Goal: Information Seeking & Learning: Learn about a topic

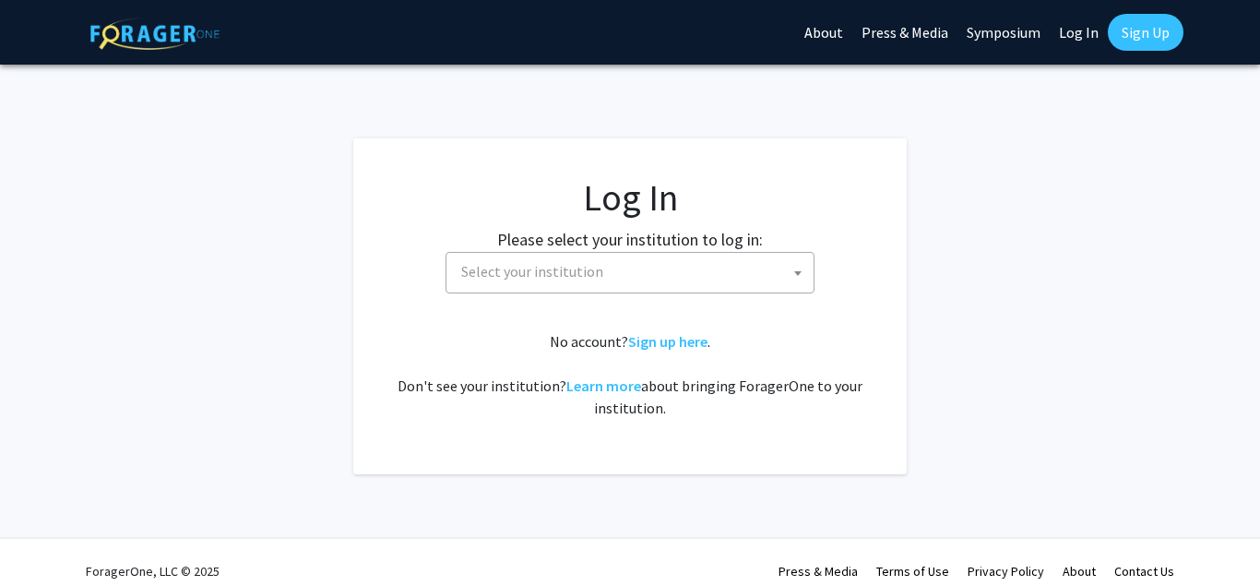
select select
click at [608, 267] on span "Select your institution" at bounding box center [634, 272] width 360 height 38
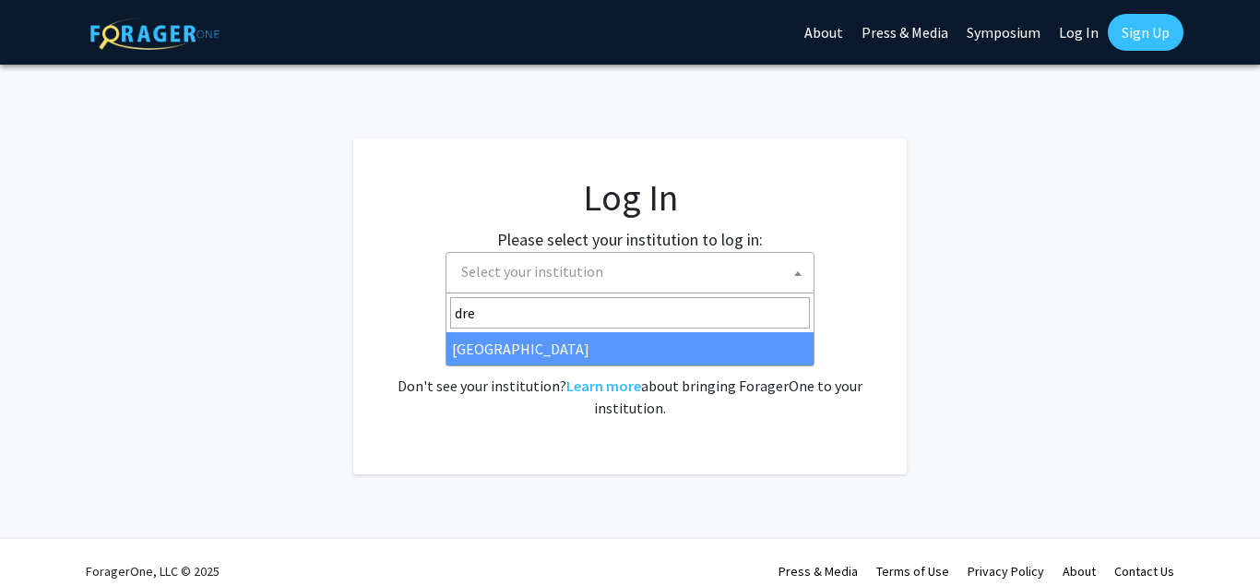
type input "dre"
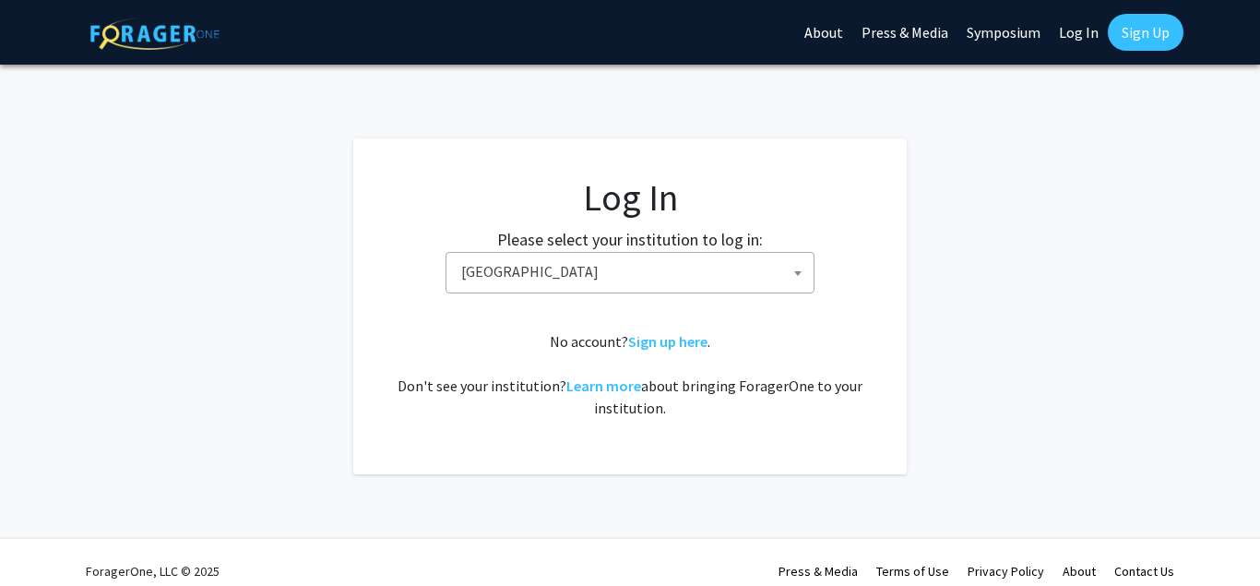
select select "6"
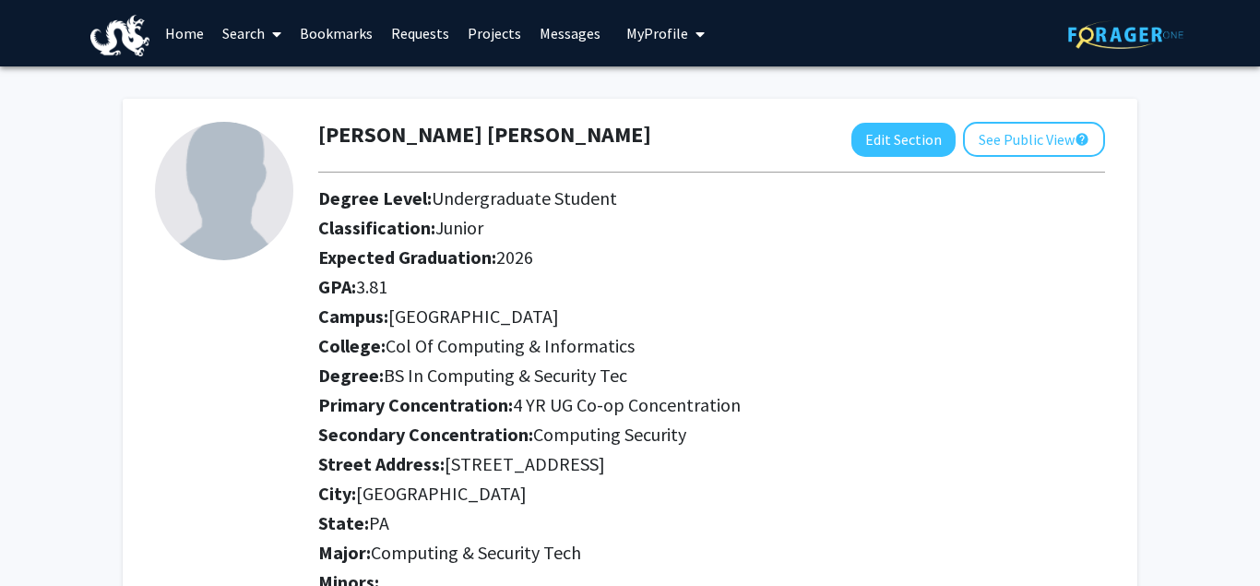
click at [259, 27] on link "Search" at bounding box center [252, 33] width 78 height 65
click at [493, 37] on link "Projects" at bounding box center [495, 33] width 72 height 65
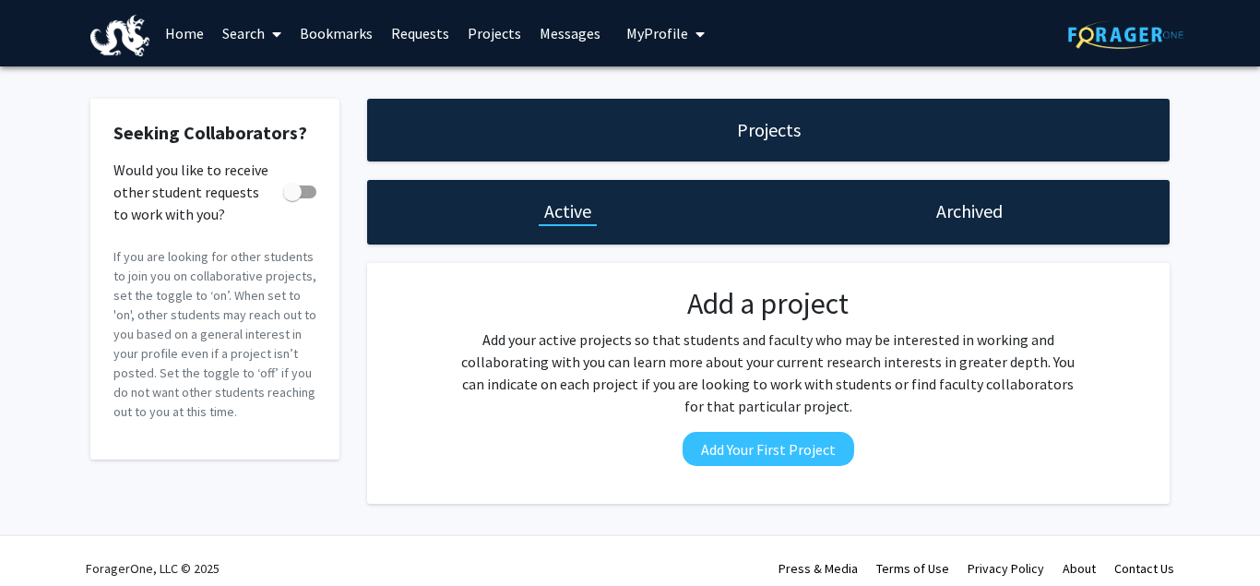
click at [557, 30] on link "Messages" at bounding box center [570, 33] width 79 height 65
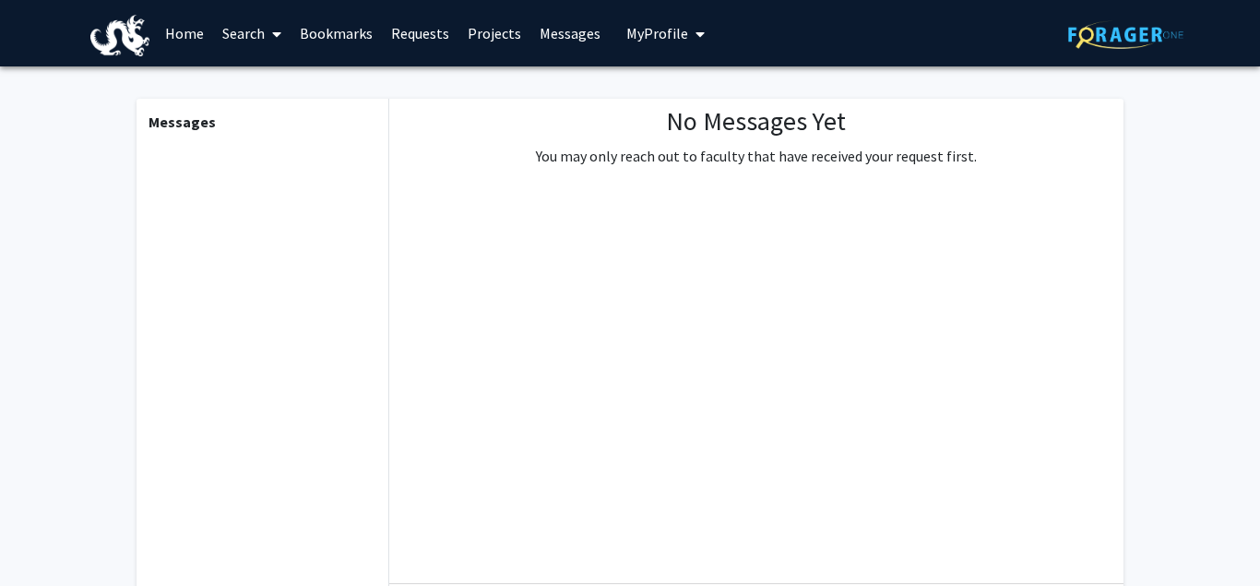
click at [629, 31] on span "My Profile" at bounding box center [658, 33] width 62 height 18
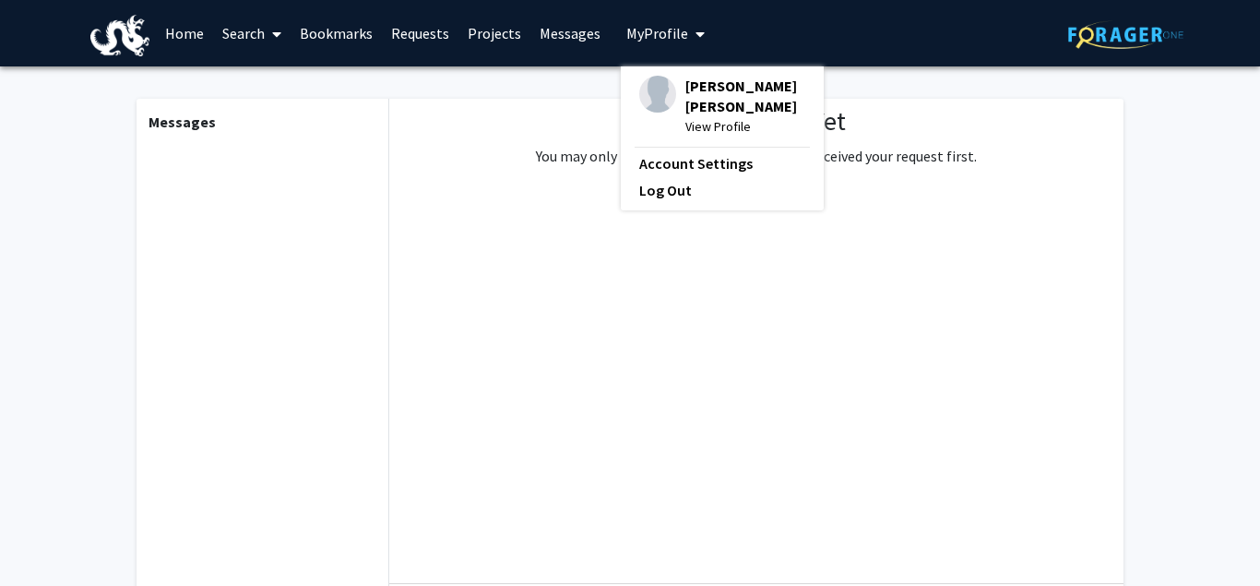
click at [186, 30] on link "Home" at bounding box center [184, 33] width 57 height 65
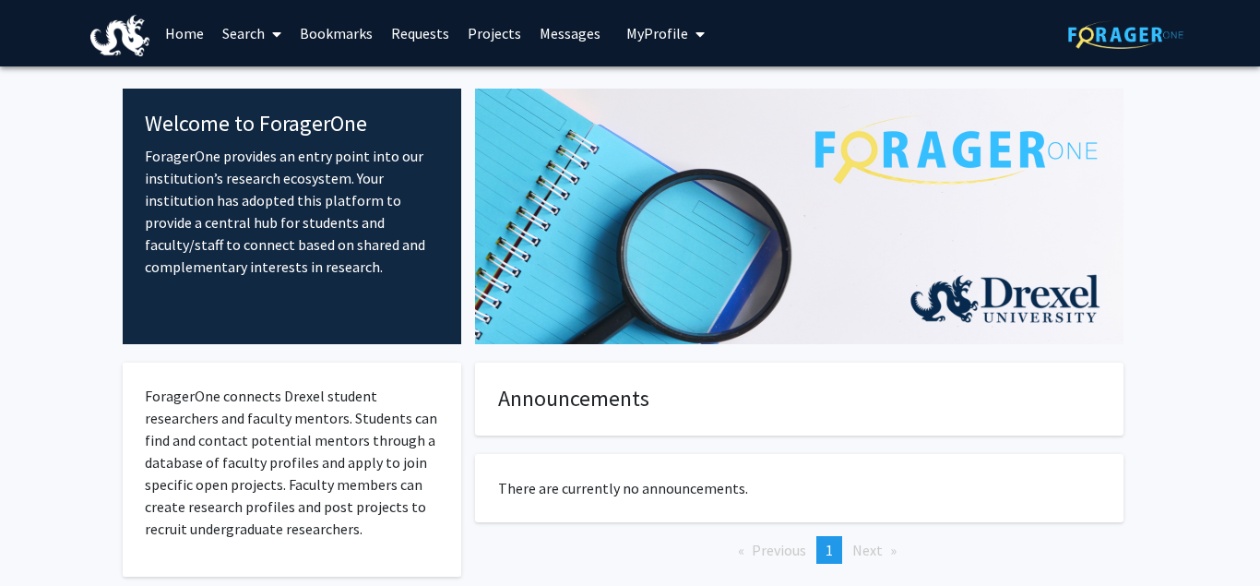
click at [469, 41] on link "Projects" at bounding box center [495, 33] width 72 height 65
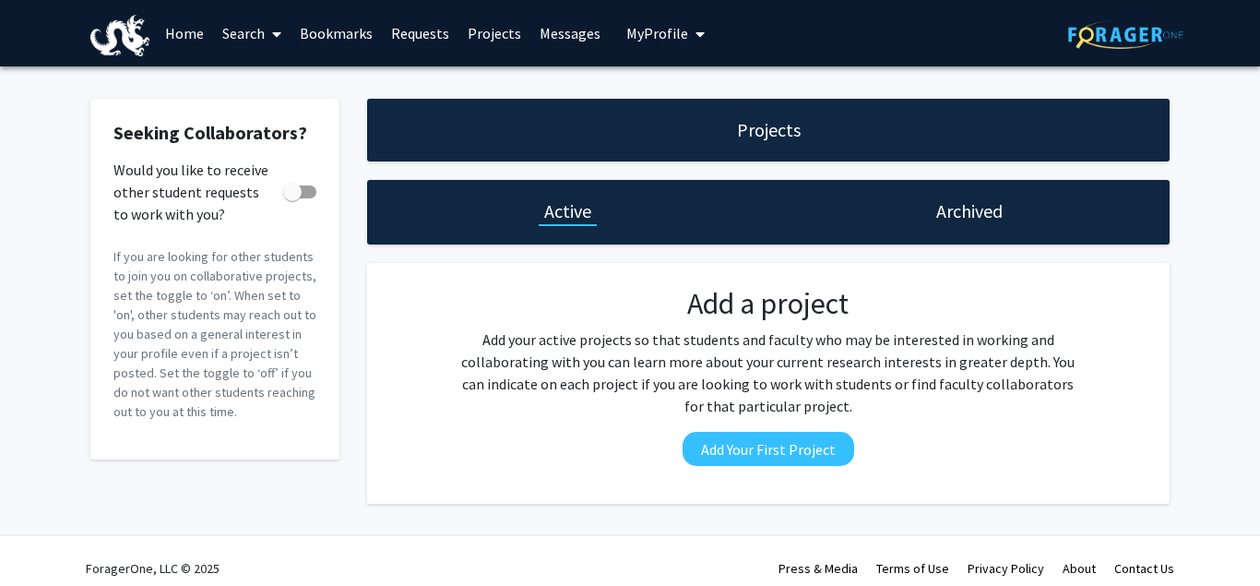
click at [419, 38] on link "Requests" at bounding box center [420, 33] width 77 height 65
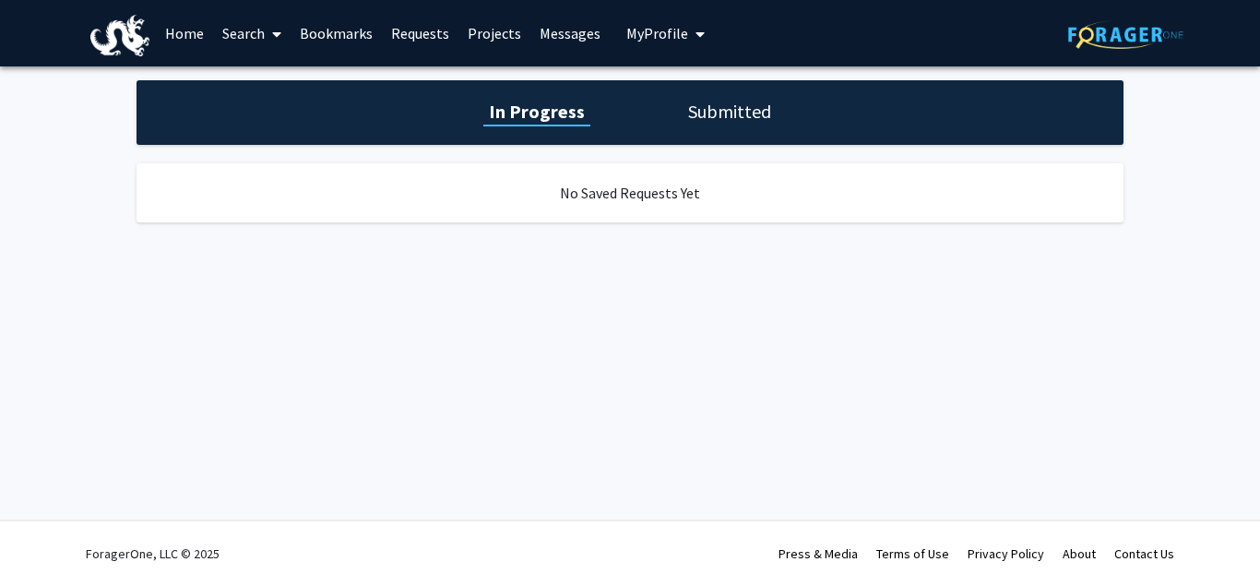
click at [369, 38] on link "Bookmarks" at bounding box center [336, 33] width 91 height 65
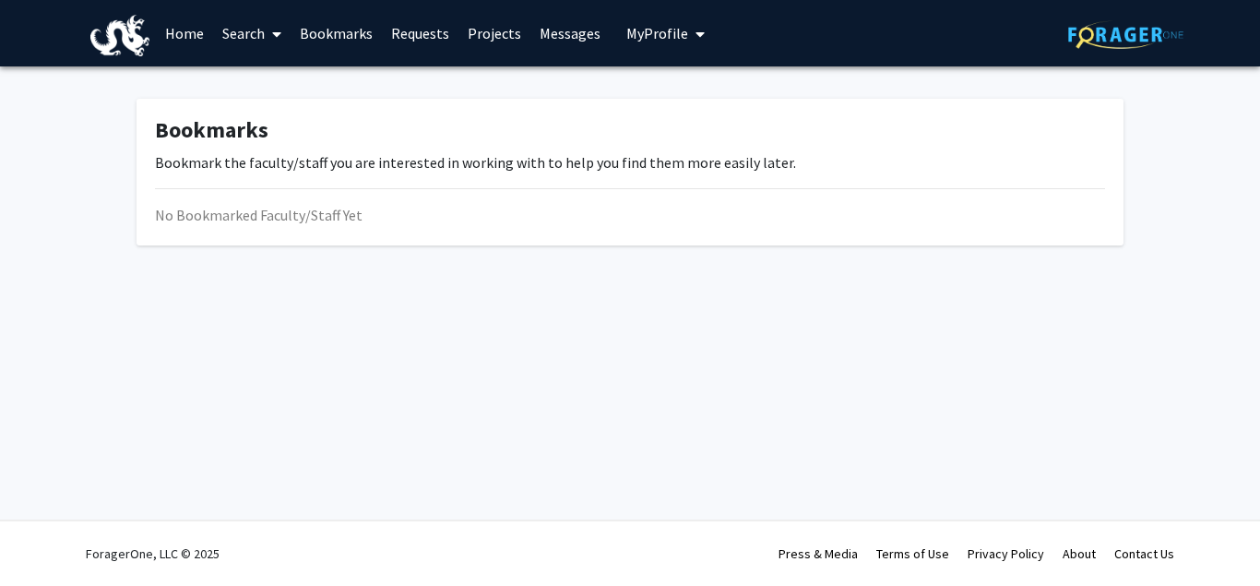
click at [249, 45] on link "Search" at bounding box center [252, 33] width 78 height 65
click at [266, 128] on span "Students" at bounding box center [269, 121] width 113 height 37
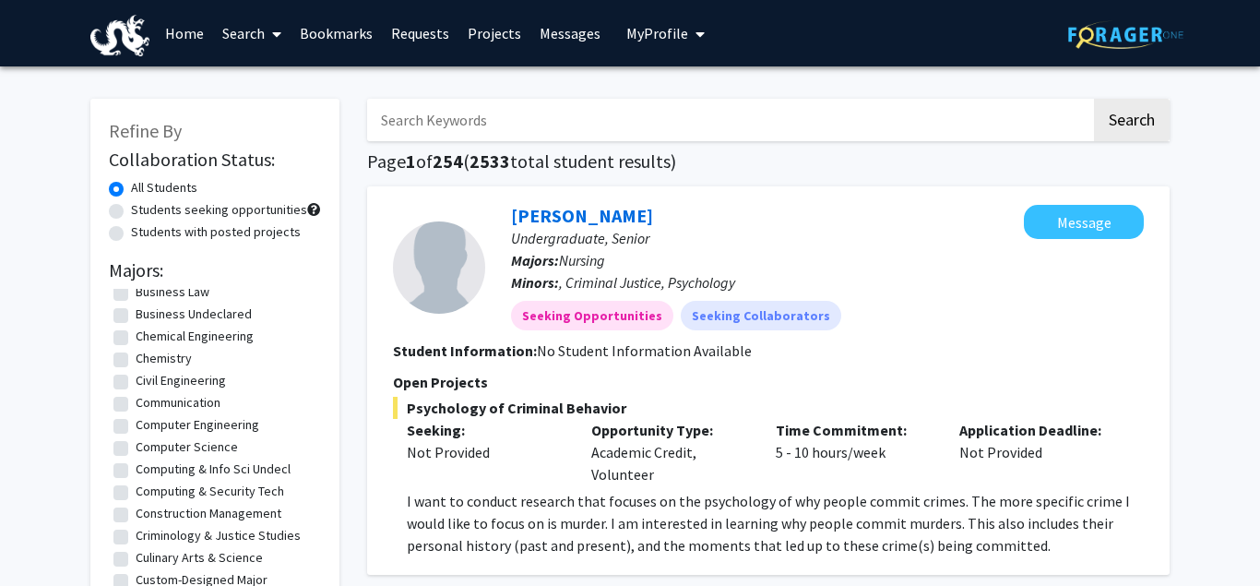
scroll to position [399, 0]
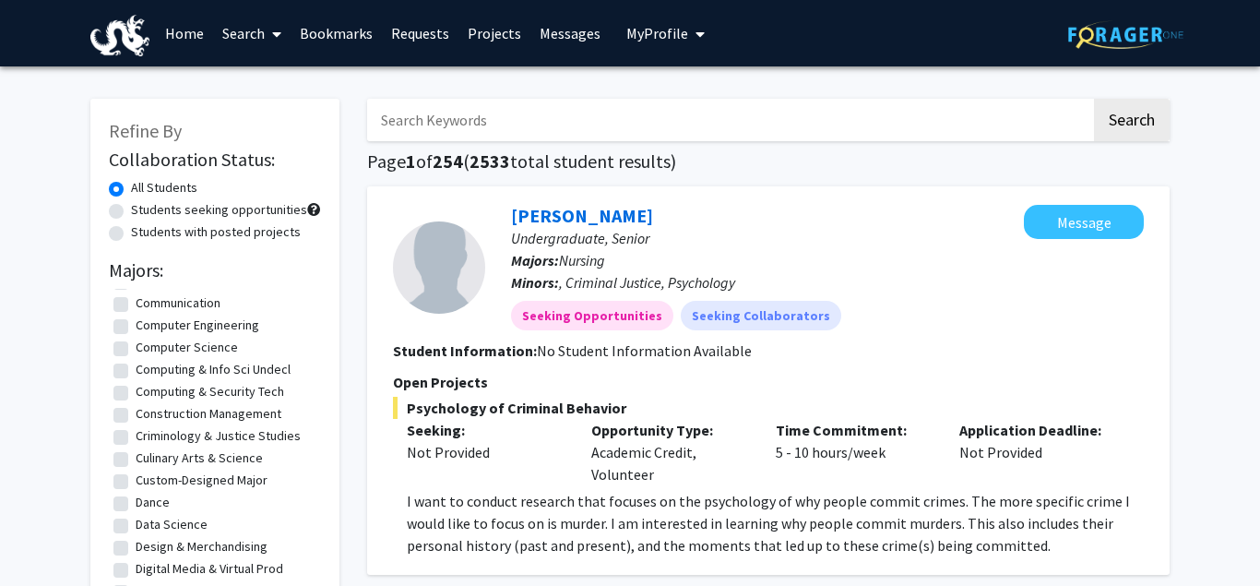
click at [245, 397] on label "Computing & Security Tech" at bounding box center [210, 391] width 149 height 19
click at [148, 394] on input "Computing & Security Tech" at bounding box center [142, 388] width 12 height 12
checkbox input "true"
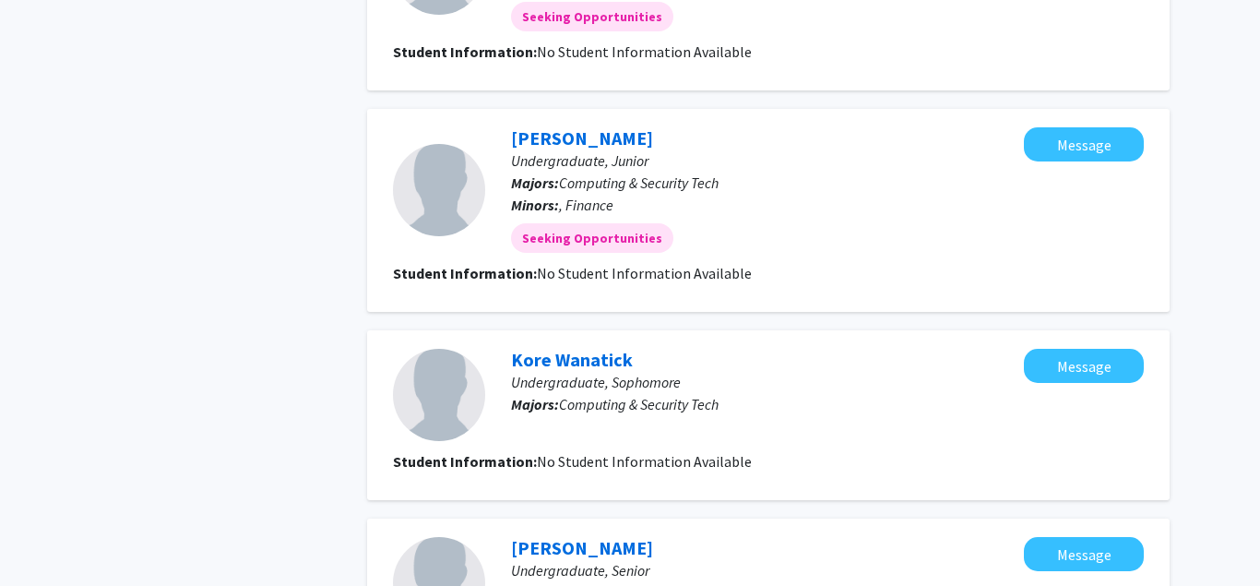
scroll to position [2178, 0]
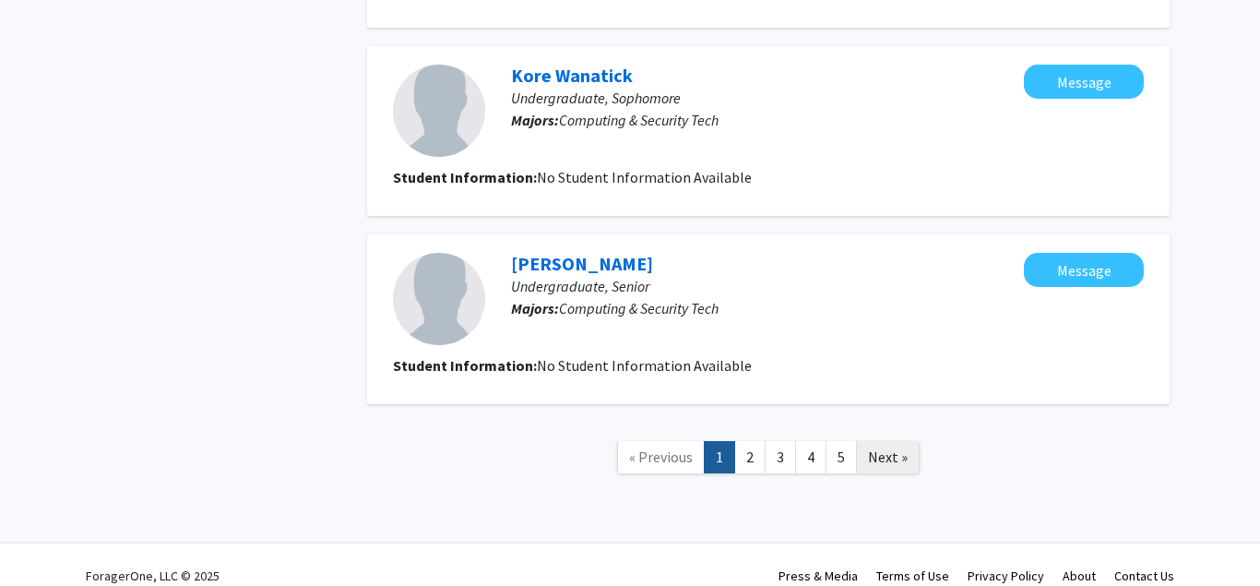
click at [891, 448] on span "Next »" at bounding box center [888, 457] width 40 height 18
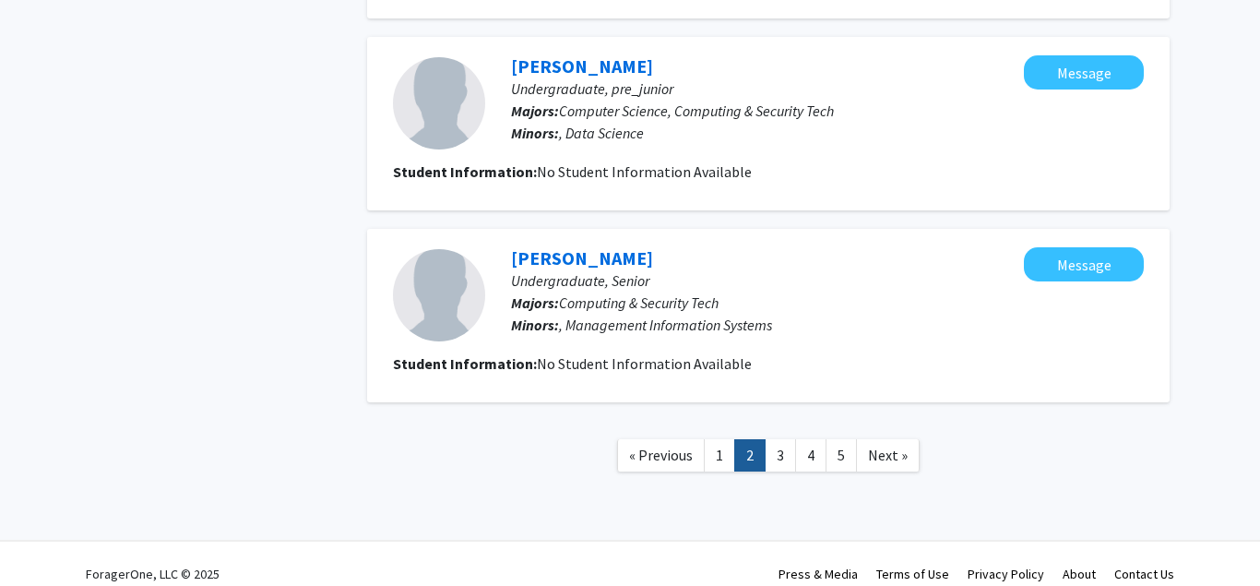
scroll to position [1746, 0]
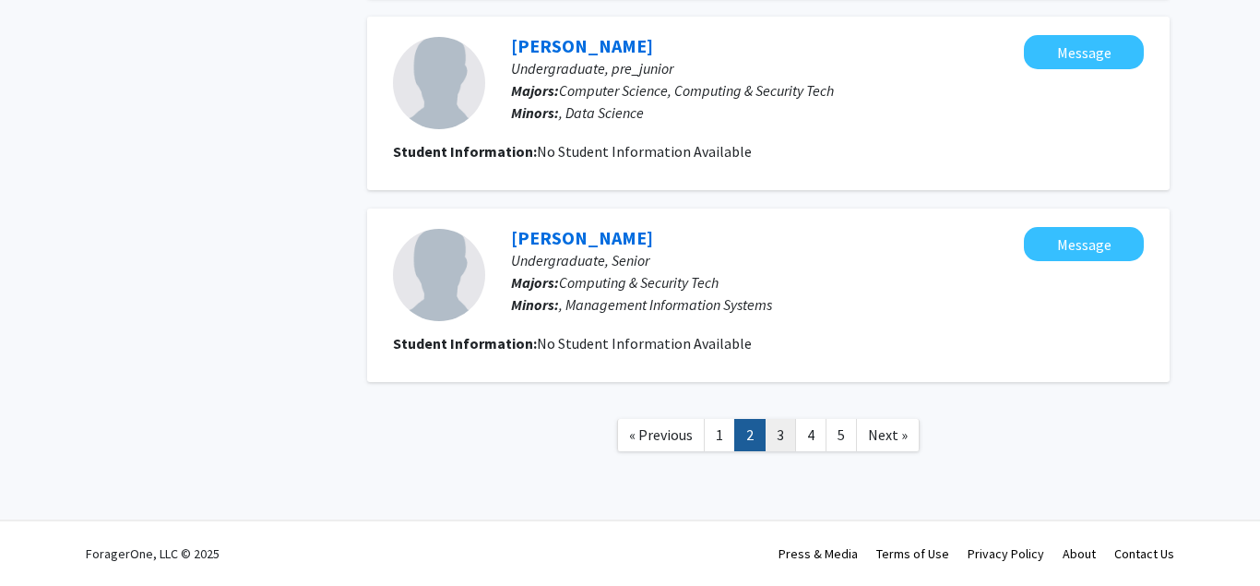
click at [782, 435] on link "3" at bounding box center [780, 435] width 31 height 32
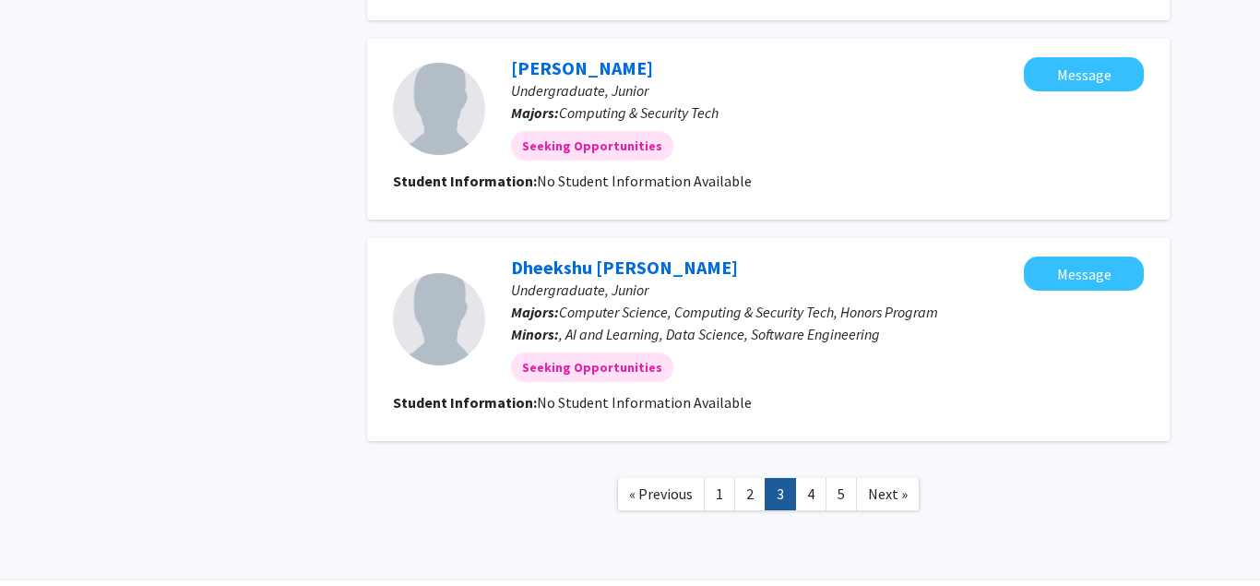
scroll to position [1742, 0]
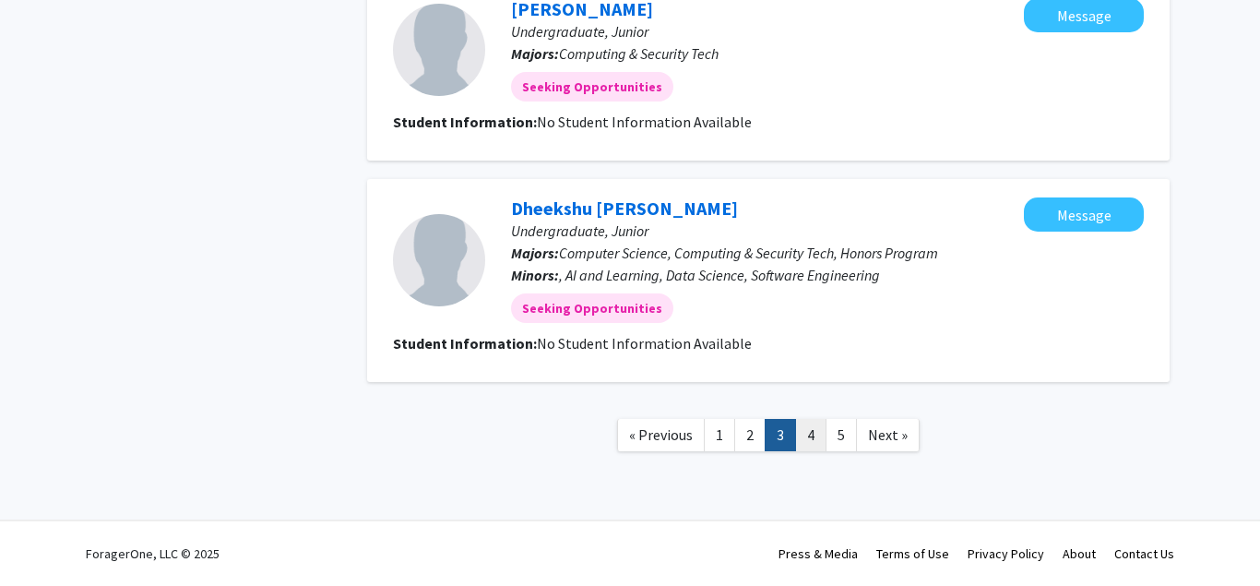
click at [818, 436] on link "4" at bounding box center [810, 435] width 31 height 32
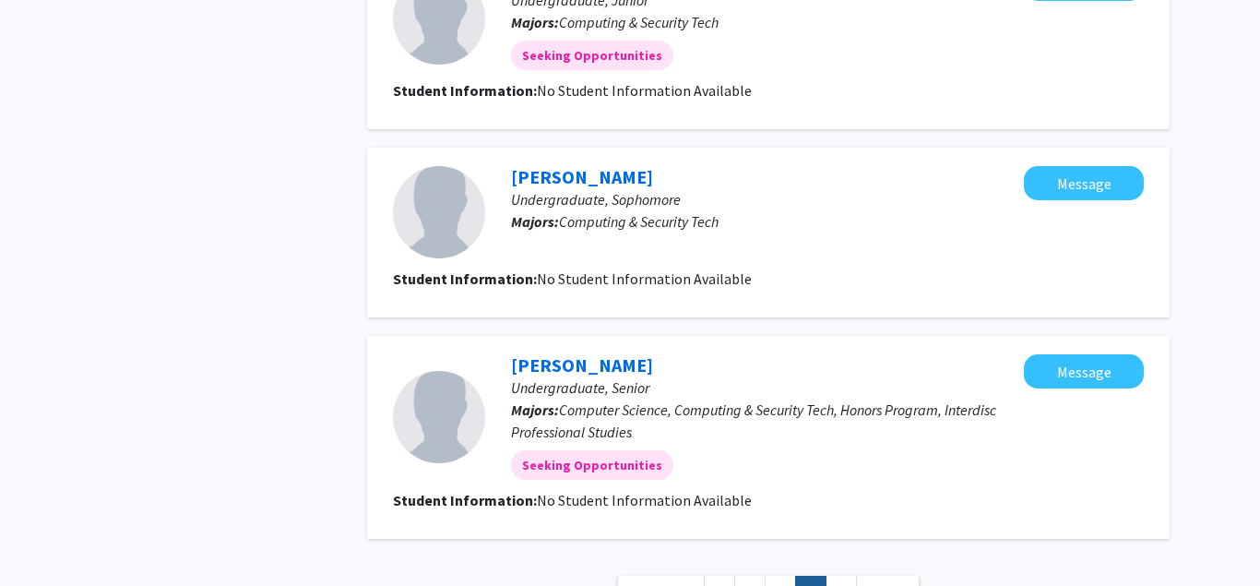
scroll to position [1735, 0]
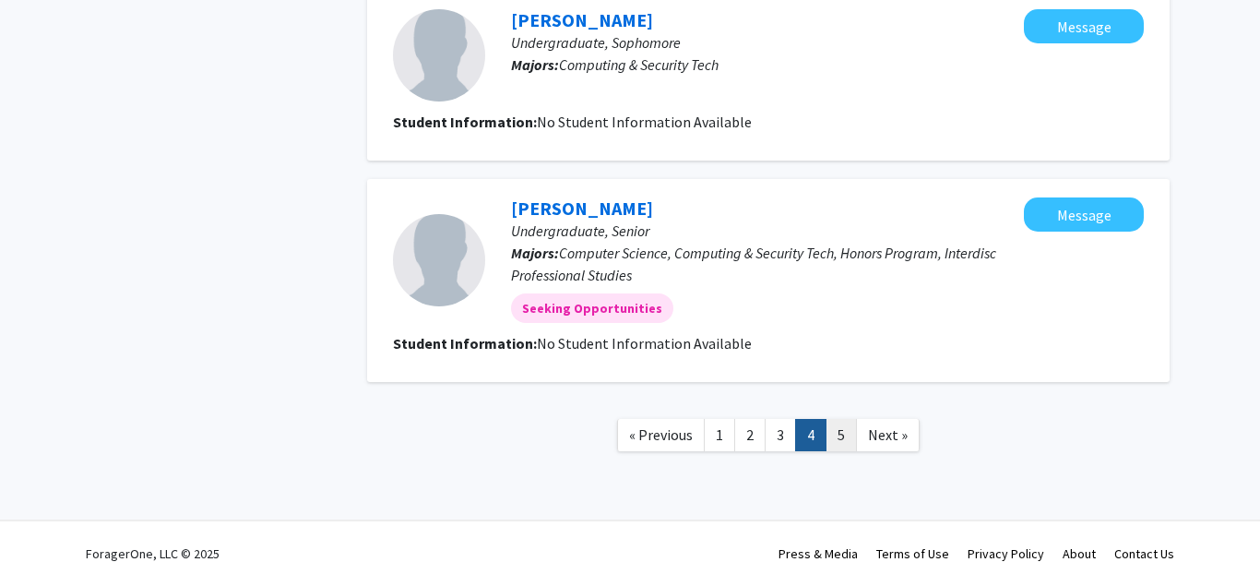
click at [840, 440] on link "5" at bounding box center [841, 435] width 31 height 32
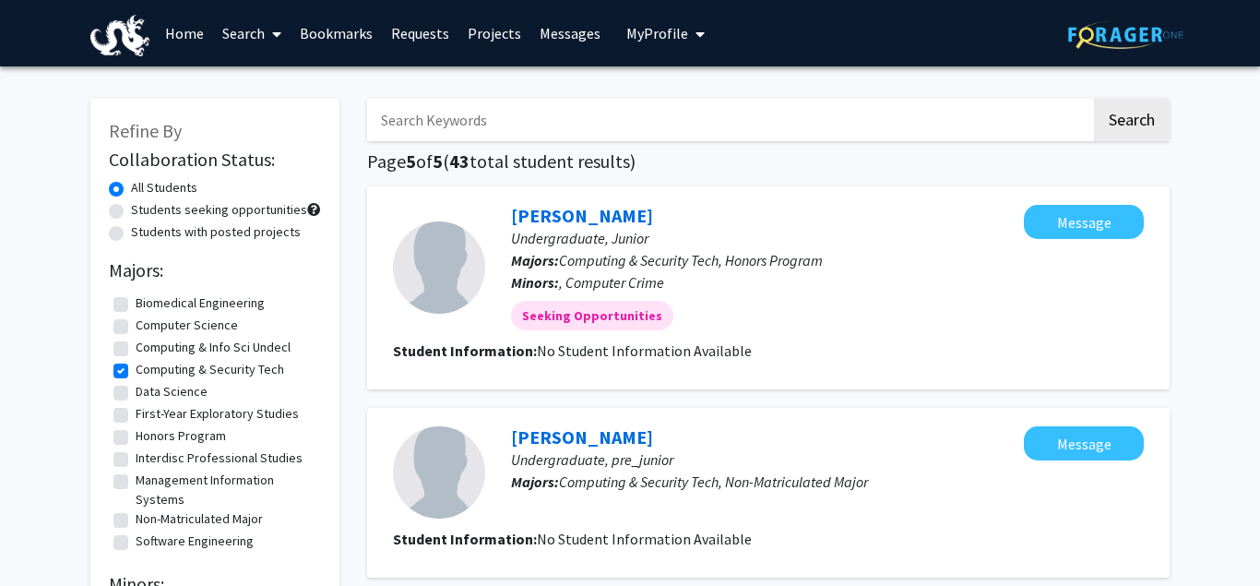
click at [265, 42] on link "Search" at bounding box center [252, 33] width 78 height 65
click at [261, 76] on span "Faculty/Staff" at bounding box center [281, 84] width 136 height 37
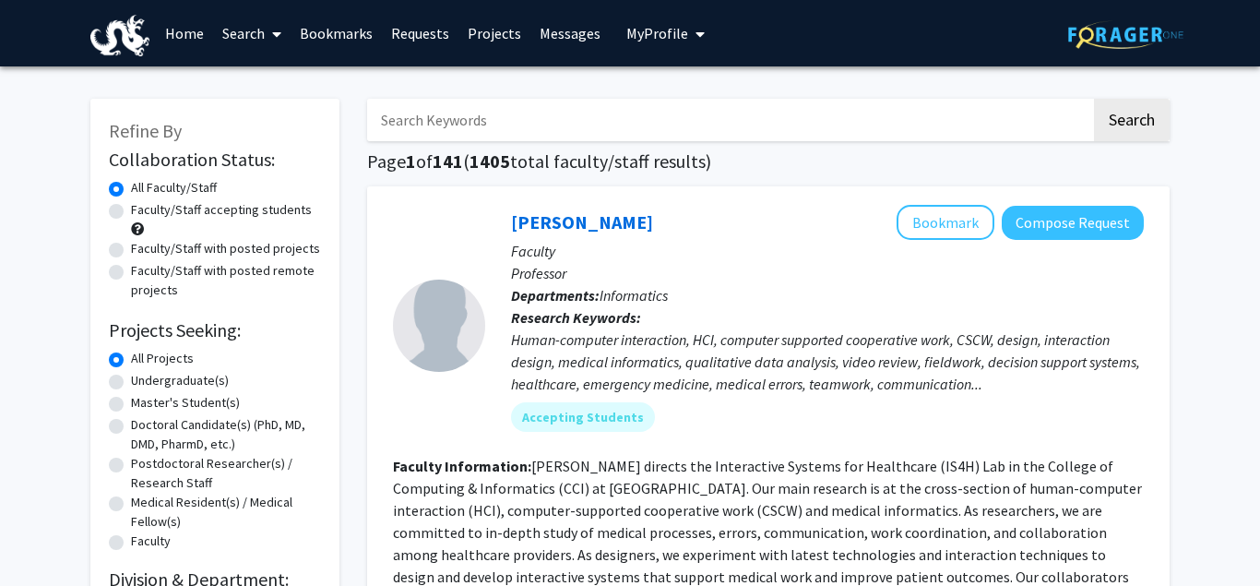
scroll to position [105, 0]
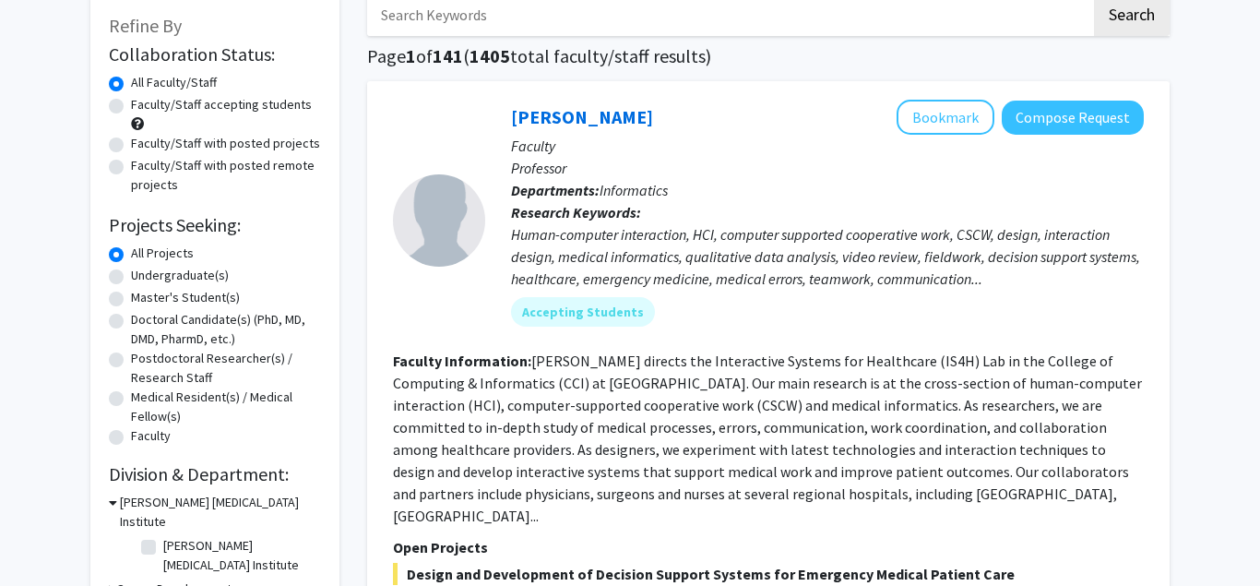
click at [197, 271] on label "Undergraduate(s)" at bounding box center [180, 275] width 98 height 19
click at [143, 271] on input "Undergraduate(s)" at bounding box center [137, 272] width 12 height 12
radio input "true"
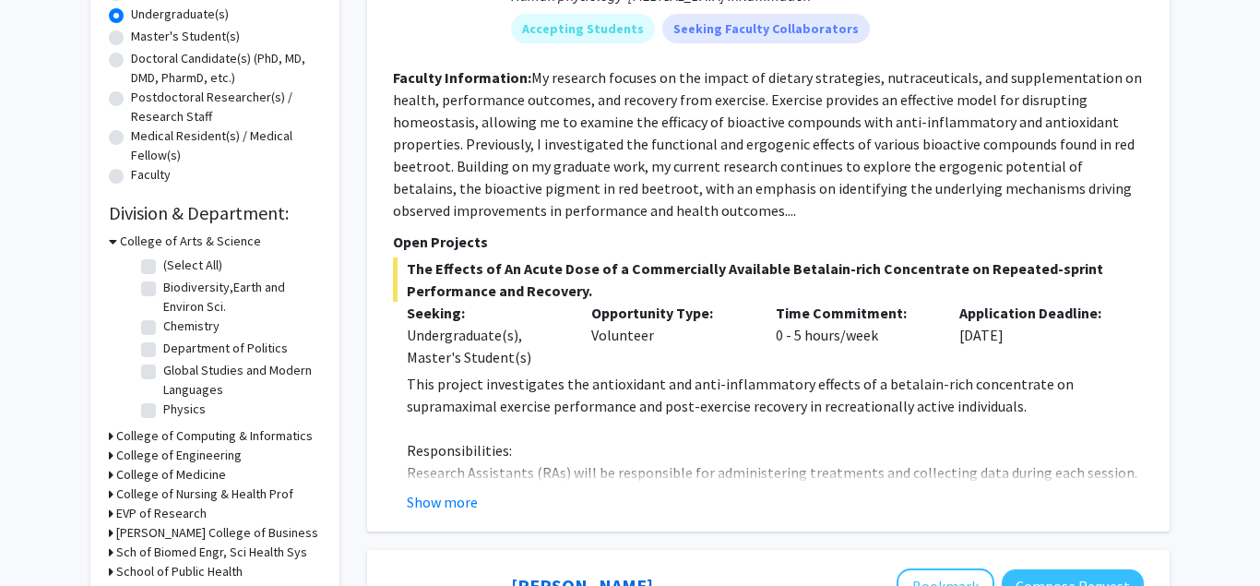
scroll to position [421, 0]
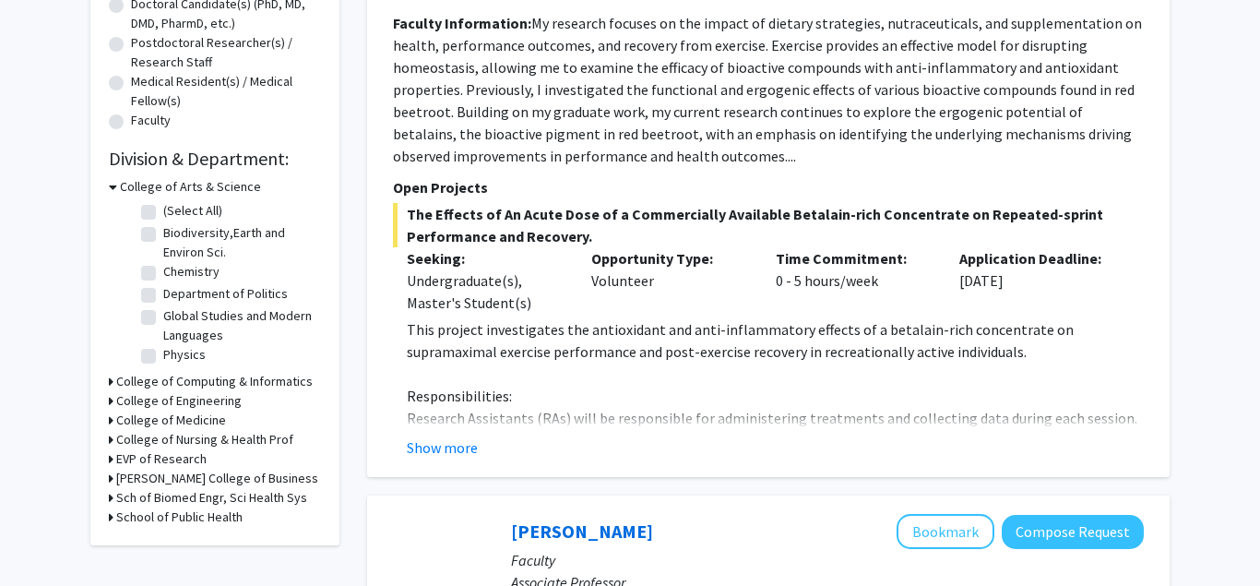
click at [197, 385] on h3 "College of Computing & Informatics" at bounding box center [214, 381] width 197 height 19
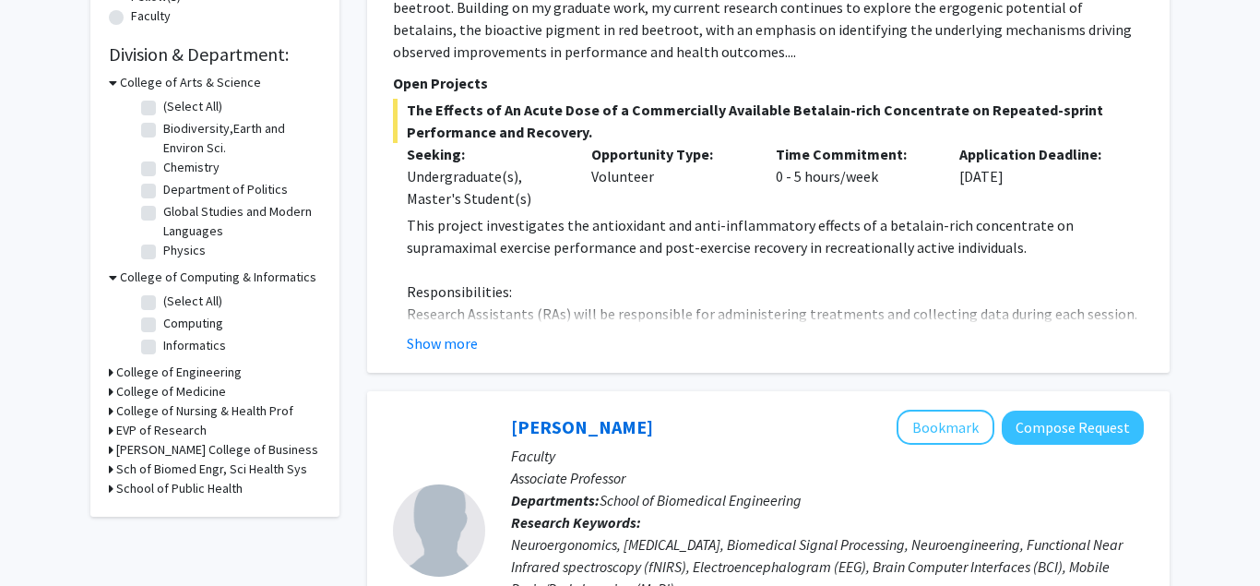
scroll to position [526, 0]
click at [163, 298] on label "(Select All)" at bounding box center [192, 300] width 59 height 19
click at [163, 298] on input "(Select All)" at bounding box center [169, 297] width 12 height 12
checkbox input "true"
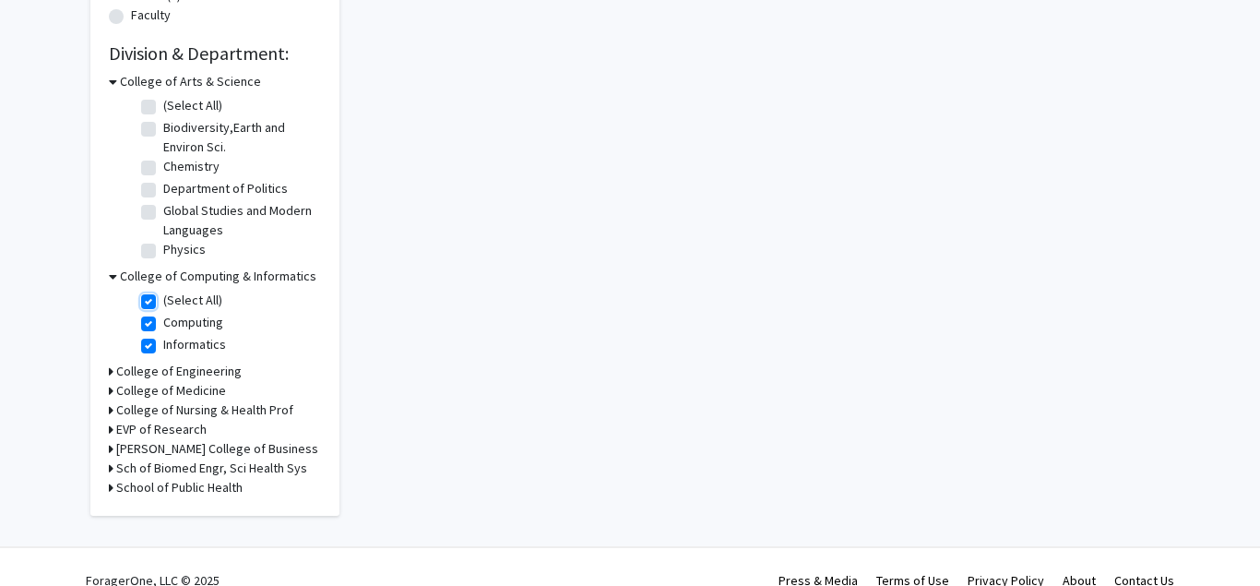
checkbox input "true"
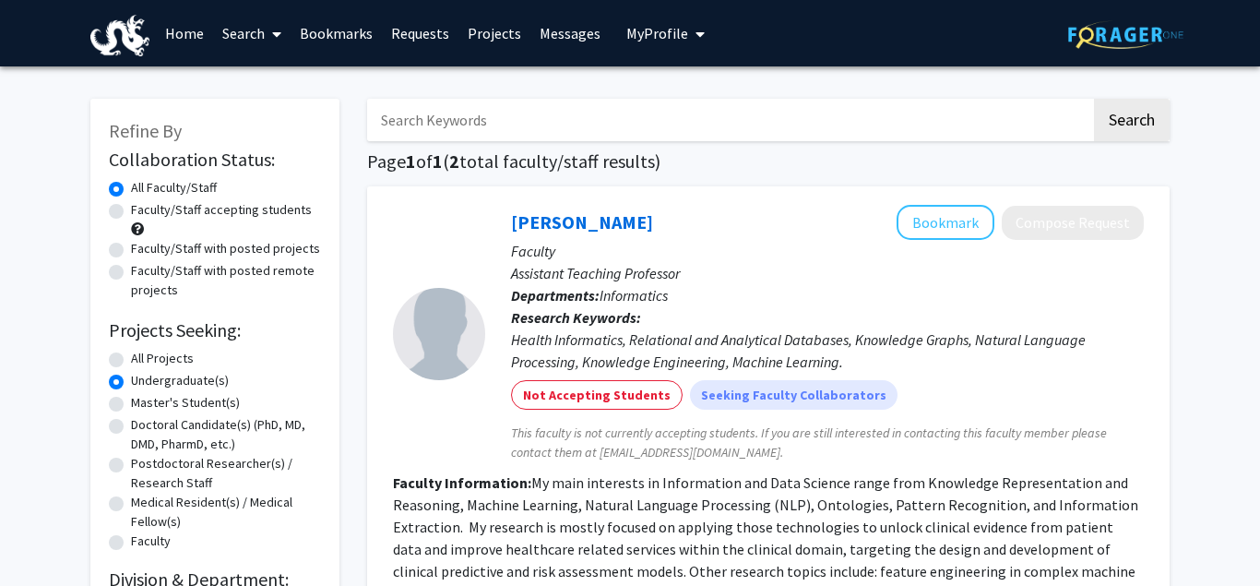
click at [646, 38] on span "My Profile" at bounding box center [658, 33] width 62 height 18
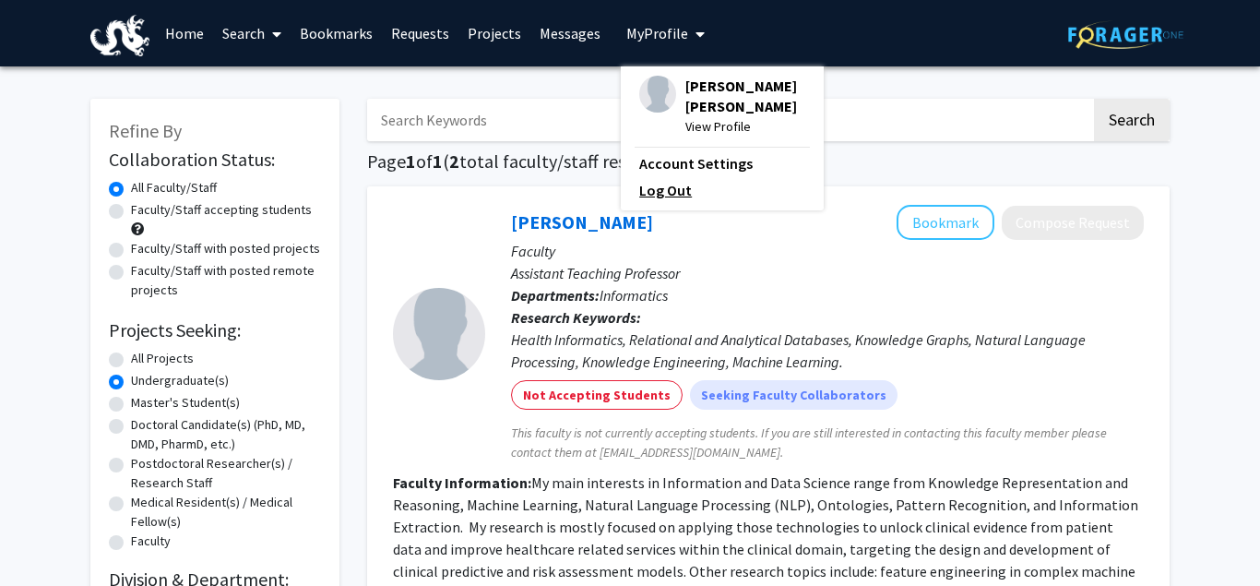
click at [677, 194] on link "Log Out" at bounding box center [722, 190] width 166 height 22
